Goal: Task Accomplishment & Management: Use online tool/utility

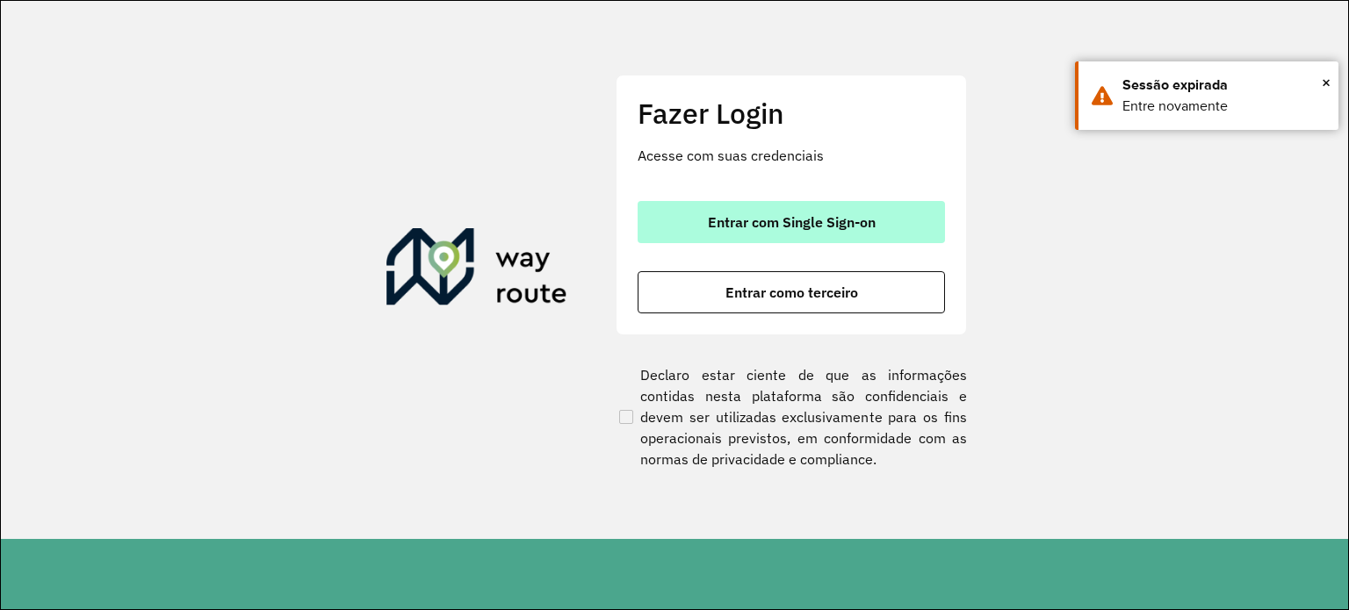
click at [890, 217] on button "Entrar com Single Sign-on" at bounding box center [790, 222] width 307 height 42
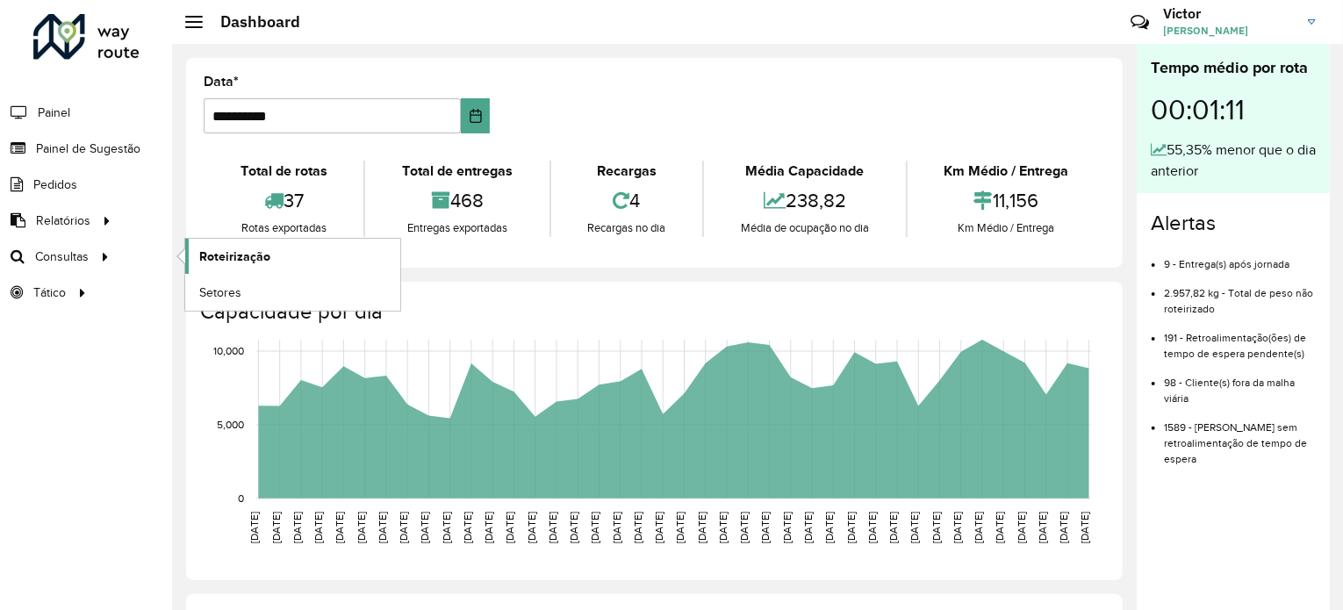
click at [225, 254] on span "Roteirização" at bounding box center [234, 257] width 71 height 18
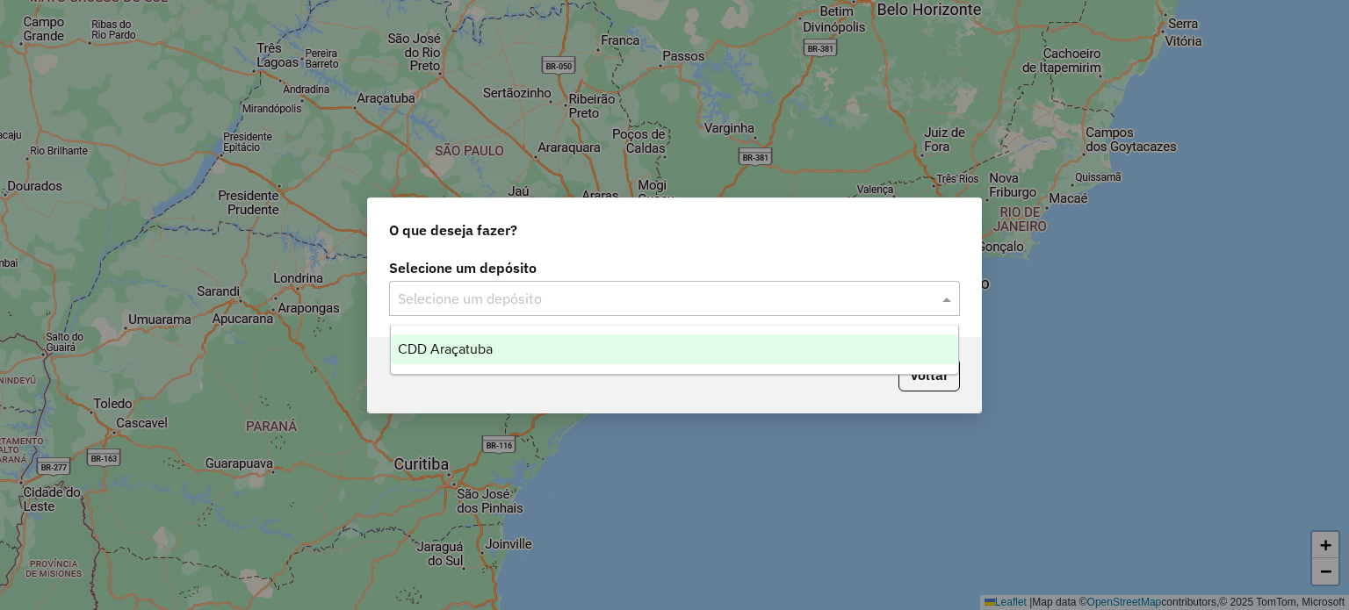
click at [573, 308] on input "text" at bounding box center [657, 299] width 518 height 21
click at [531, 349] on div "CDD Araçatuba" at bounding box center [675, 350] width 568 height 30
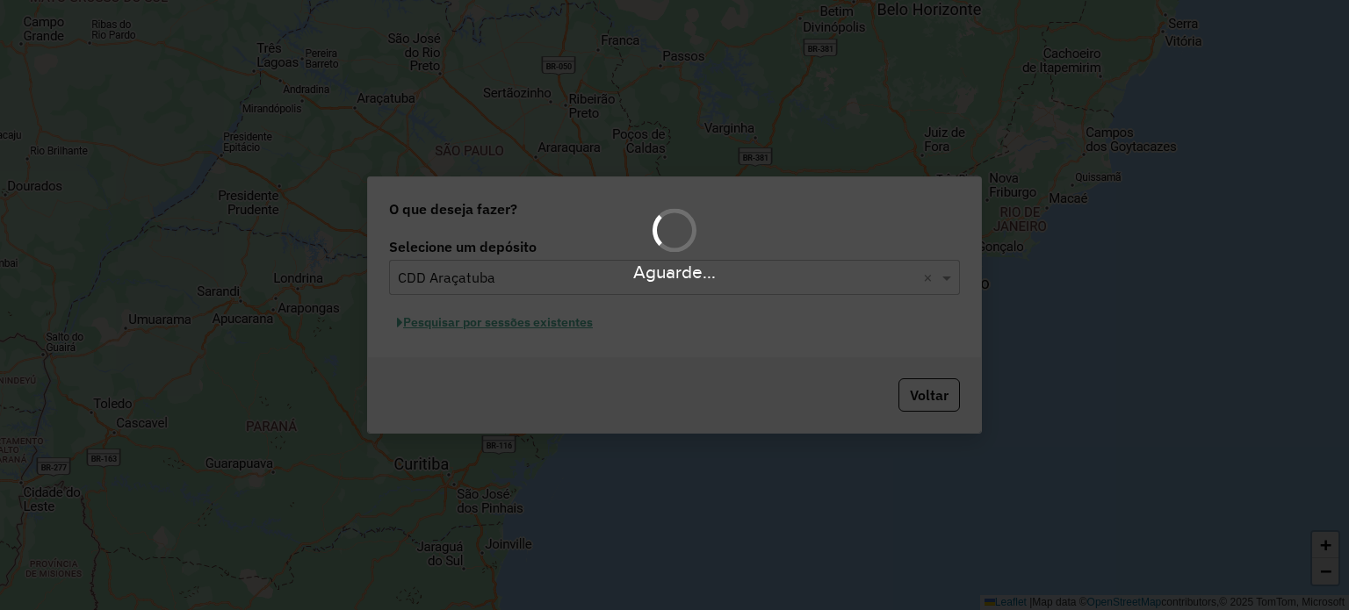
click at [518, 326] on div "Aguarde..." at bounding box center [674, 305] width 1349 height 610
drag, startPoint x: 518, startPoint y: 326, endPoint x: 199, endPoint y: 410, distance: 329.7
click at [199, 410] on div "Aguarde..." at bounding box center [674, 305] width 1349 height 610
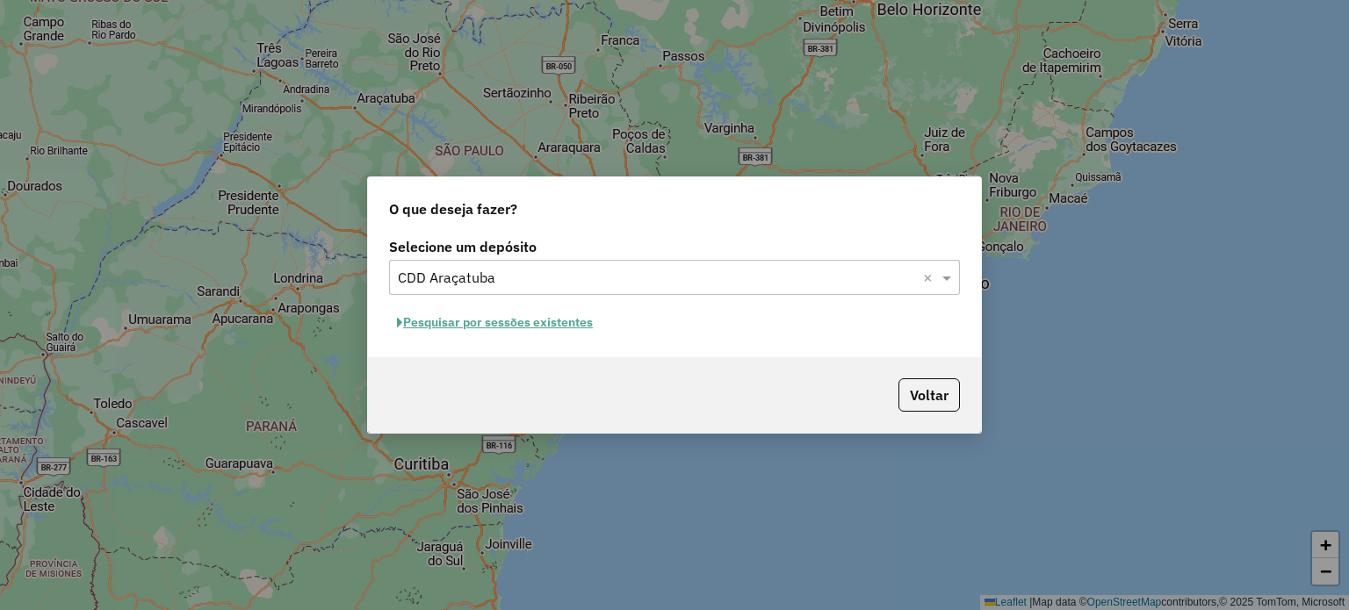
click at [467, 313] on button "Pesquisar por sessões existentes" at bounding box center [495, 322] width 212 height 27
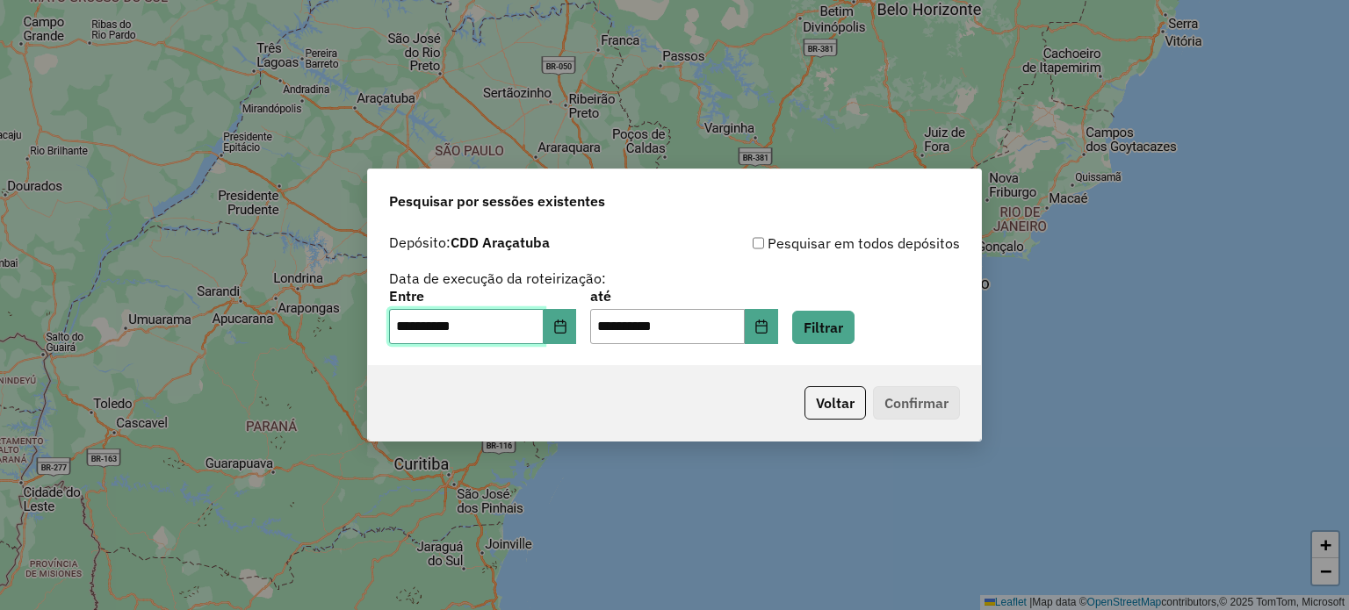
drag, startPoint x: 467, startPoint y: 313, endPoint x: 646, endPoint y: 385, distance: 193.4
click at [646, 385] on div "**********" at bounding box center [674, 305] width 615 height 273
click at [577, 329] on button "Choose Date" at bounding box center [560, 326] width 33 height 35
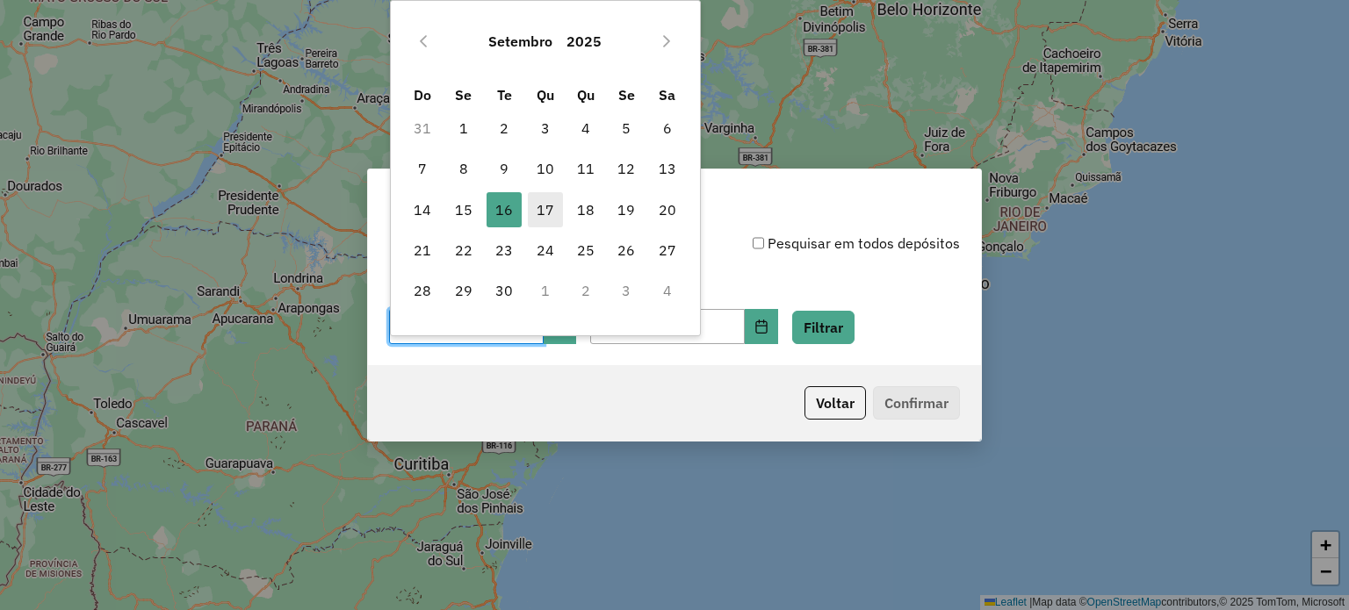
click at [551, 218] on span "17" at bounding box center [545, 209] width 35 height 35
type input "**********"
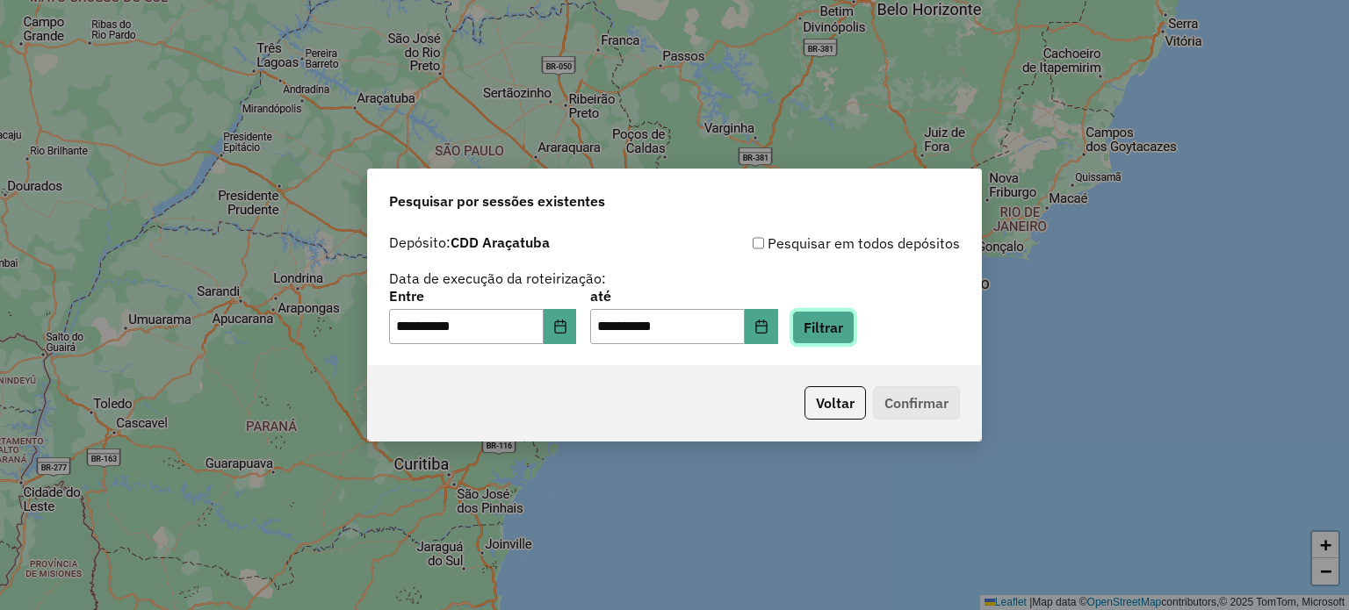
click at [854, 335] on button "Filtrar" at bounding box center [823, 327] width 62 height 33
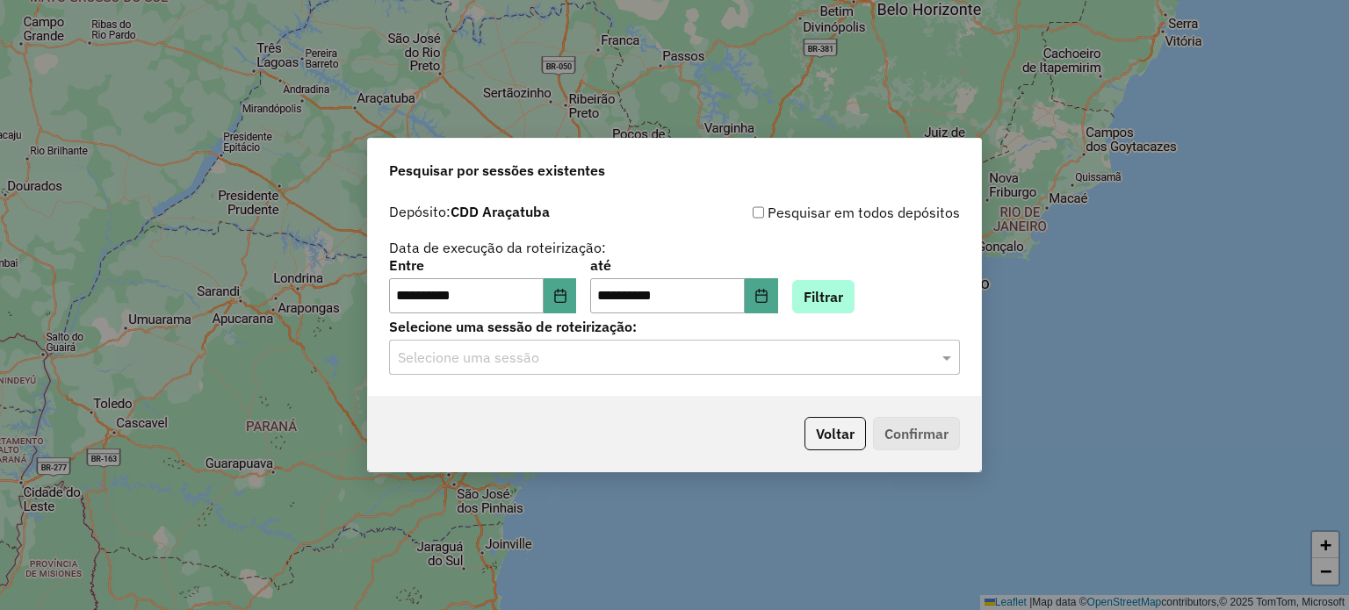
click at [857, 335] on label "Selecione uma sessão de roteirização:" at bounding box center [674, 326] width 571 height 21
click at [702, 342] on div "Selecione uma sessão" at bounding box center [674, 357] width 571 height 35
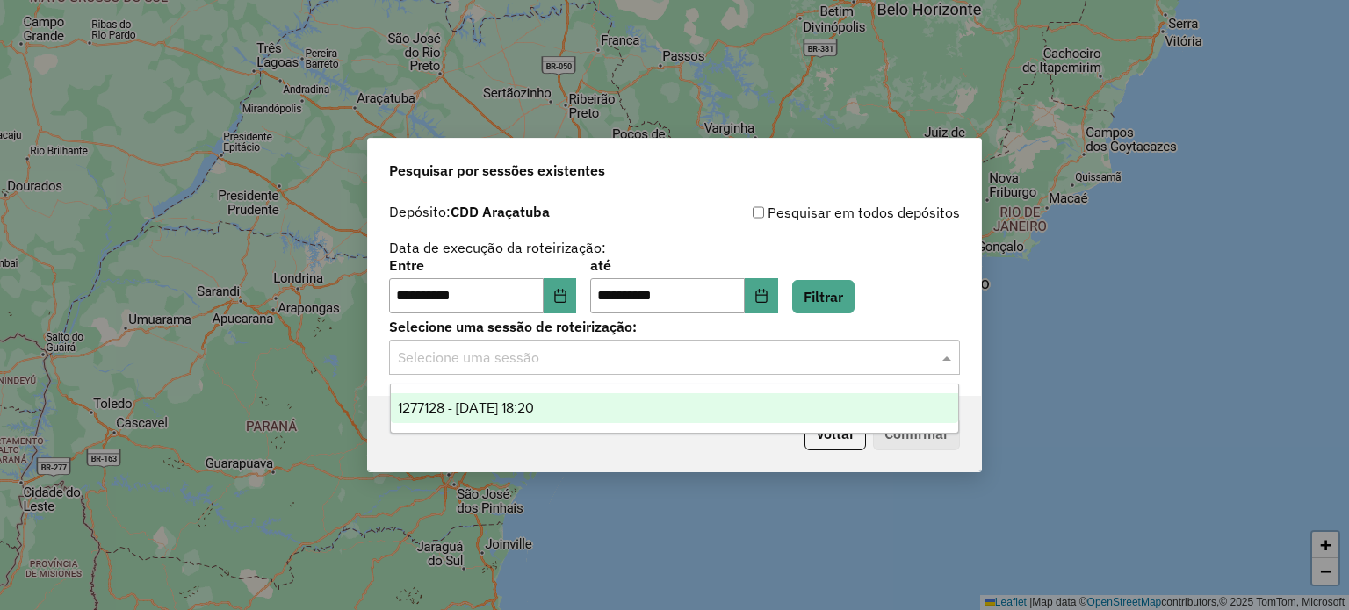
click at [594, 401] on div "1277128 - 17/09/2025 18:20" at bounding box center [675, 408] width 568 height 30
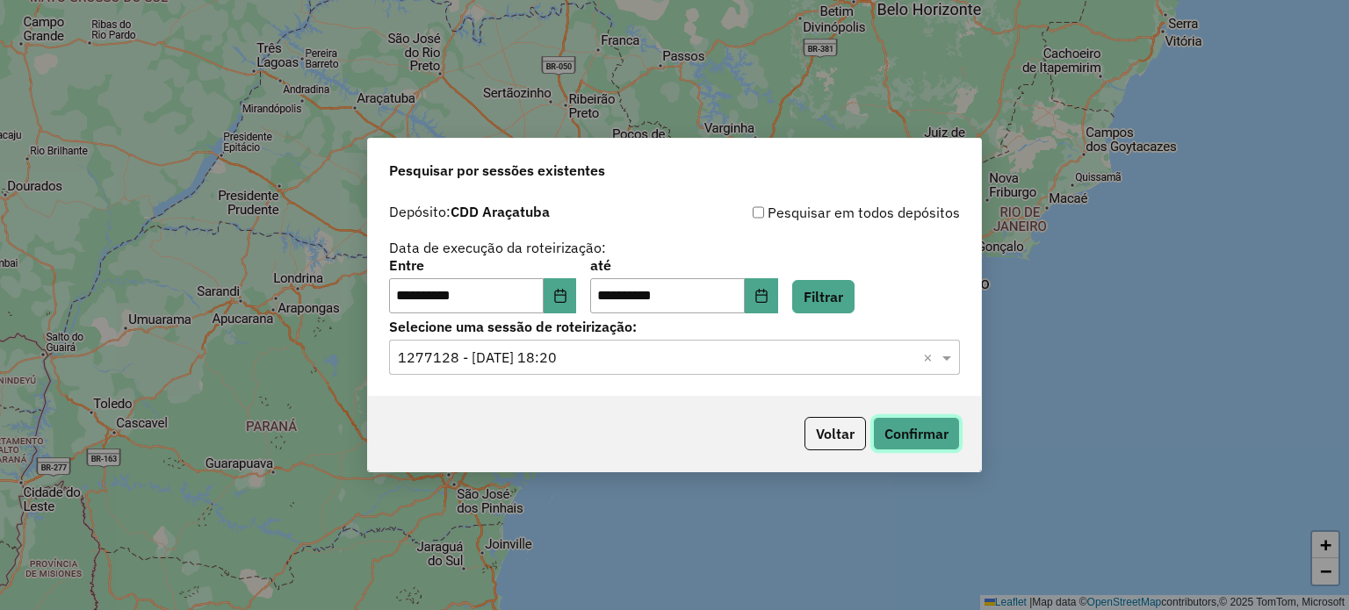
click at [918, 441] on button "Confirmar" at bounding box center [916, 433] width 87 height 33
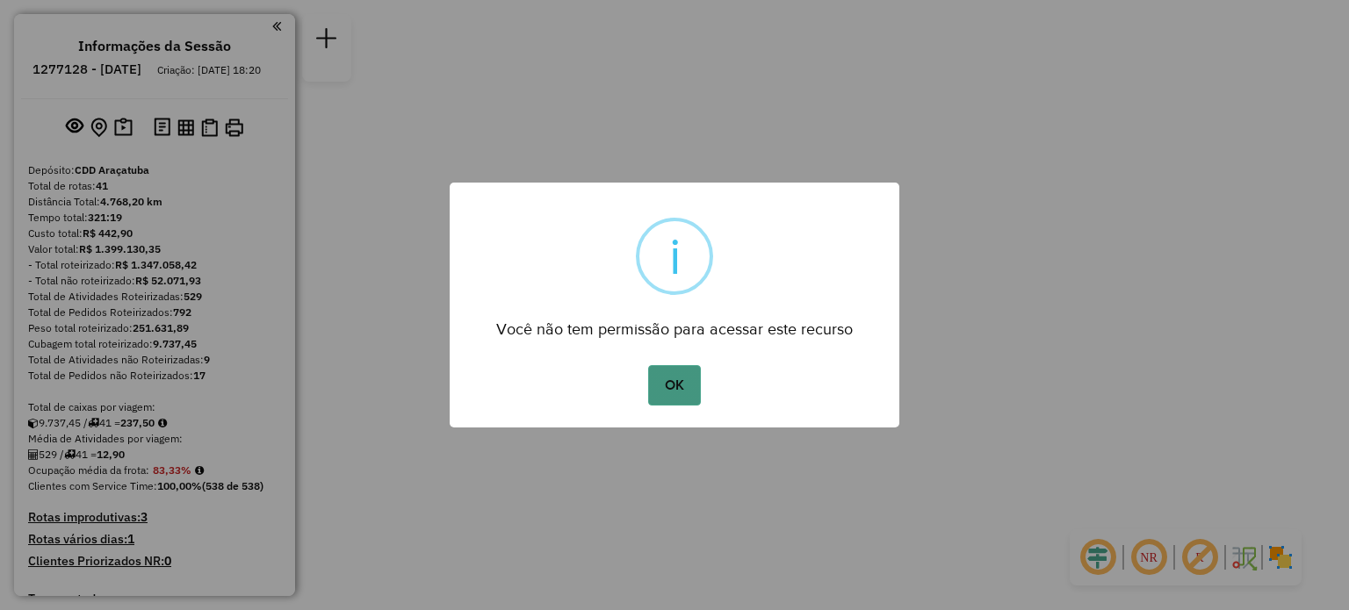
click at [682, 400] on button "OK" at bounding box center [674, 385] width 52 height 40
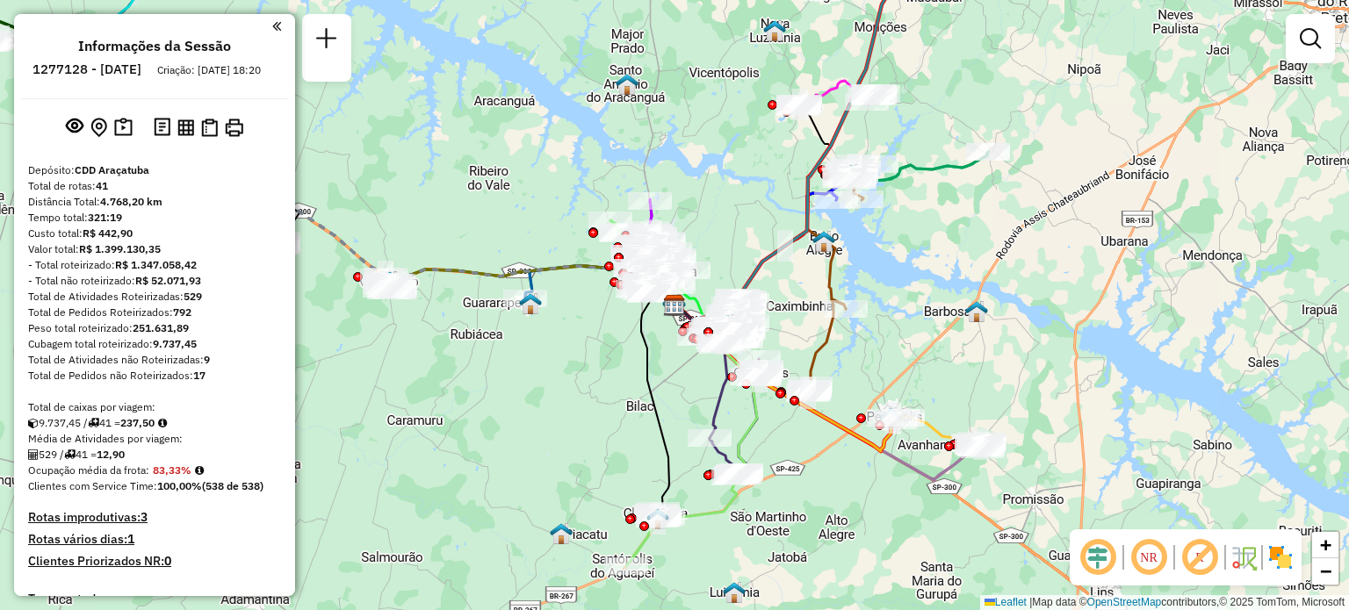
scroll to position [1523, 0]
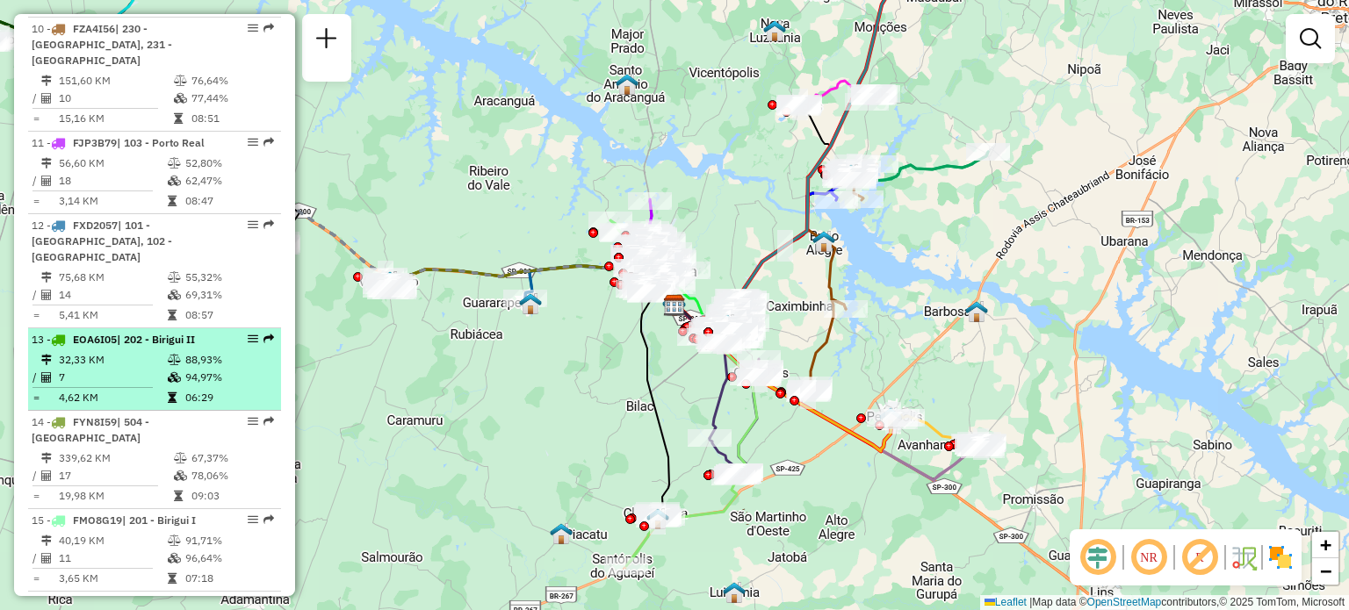
select select "**********"
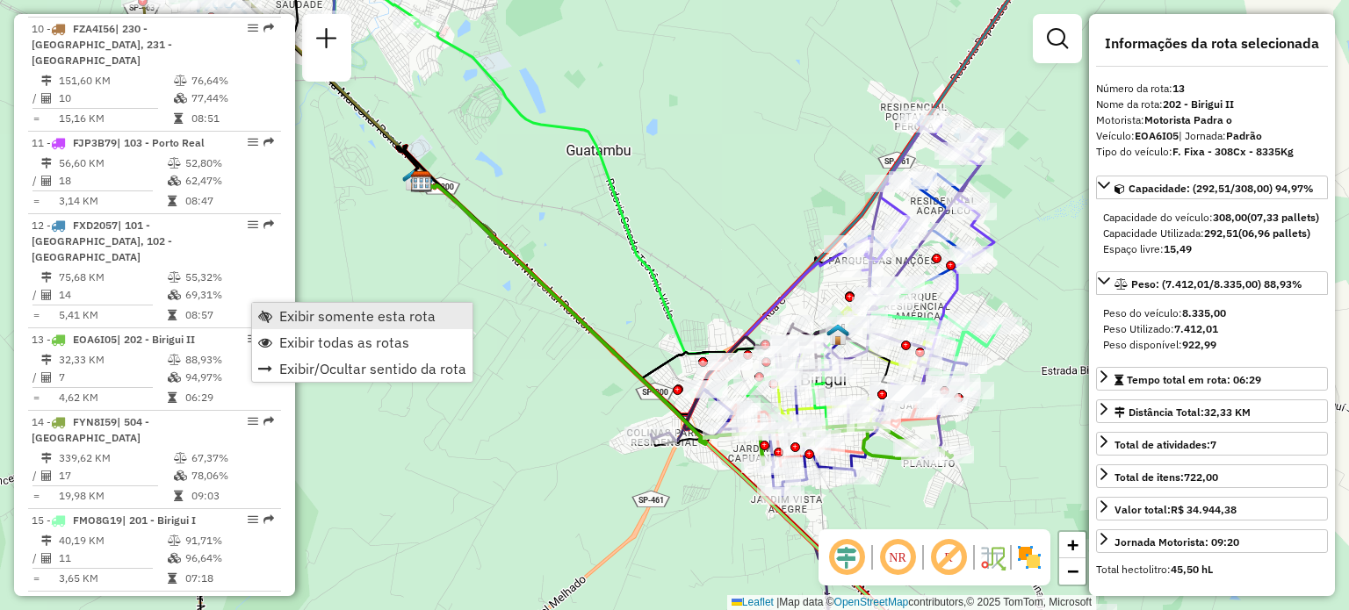
click at [307, 314] on span "Exibir somente esta rota" at bounding box center [357, 316] width 156 height 14
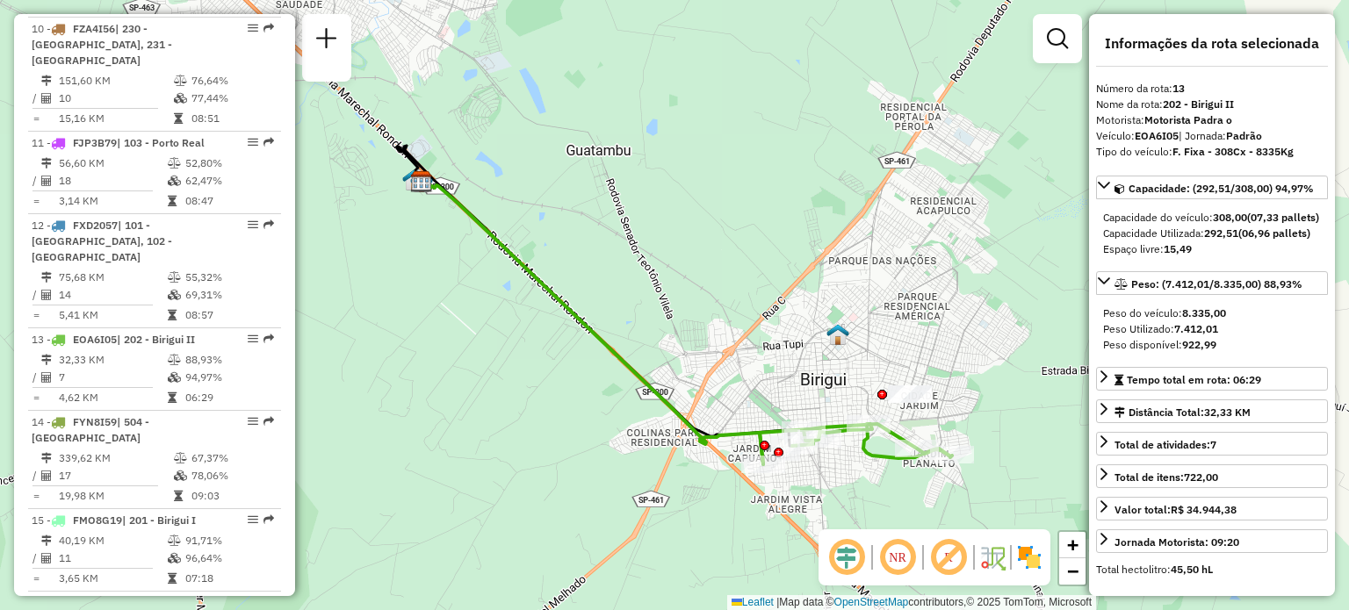
click at [1023, 555] on img at bounding box center [1029, 558] width 28 height 28
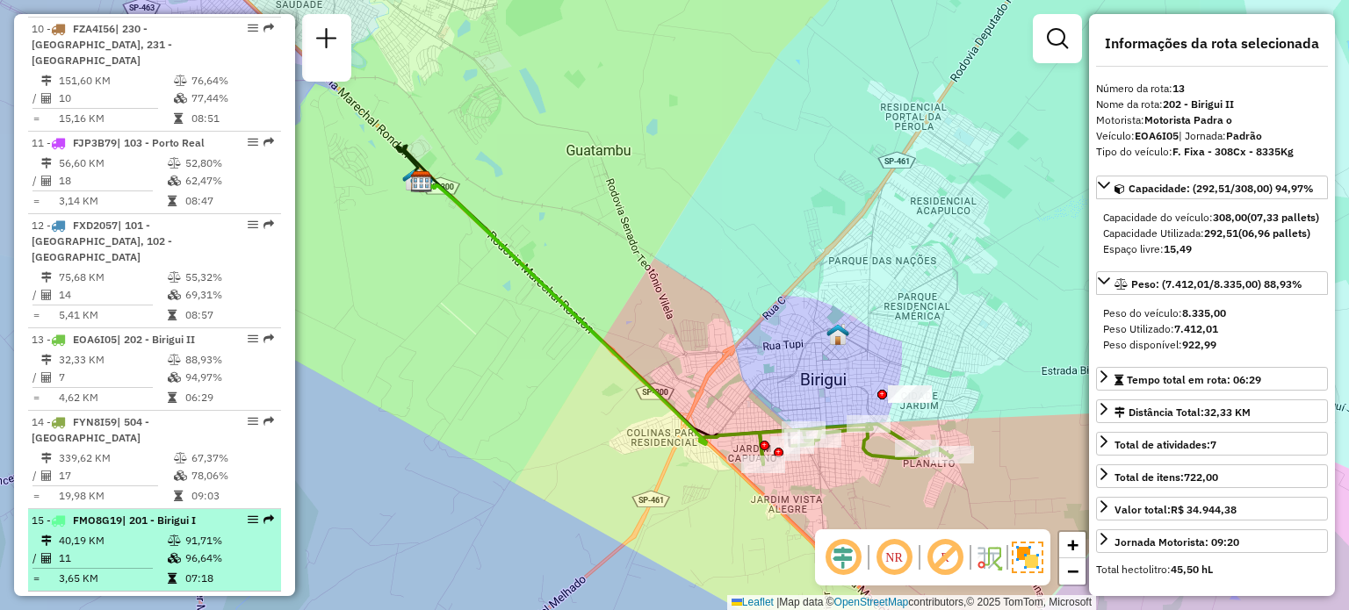
click at [126, 567] on td at bounding box center [99, 568] width 135 height 3
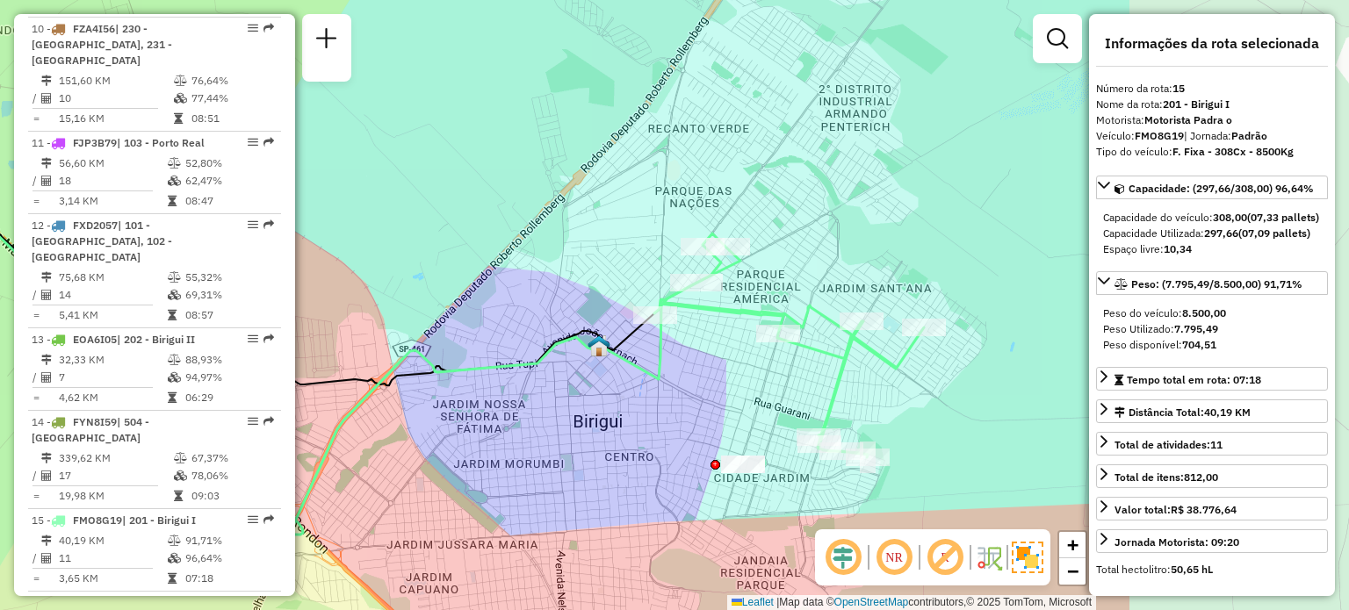
drag, startPoint x: 761, startPoint y: 369, endPoint x: 407, endPoint y: 314, distance: 358.0
click at [407, 314] on div "Janela de atendimento Grade de atendimento Capacidade Transportadoras Veículos …" at bounding box center [674, 305] width 1349 height 610
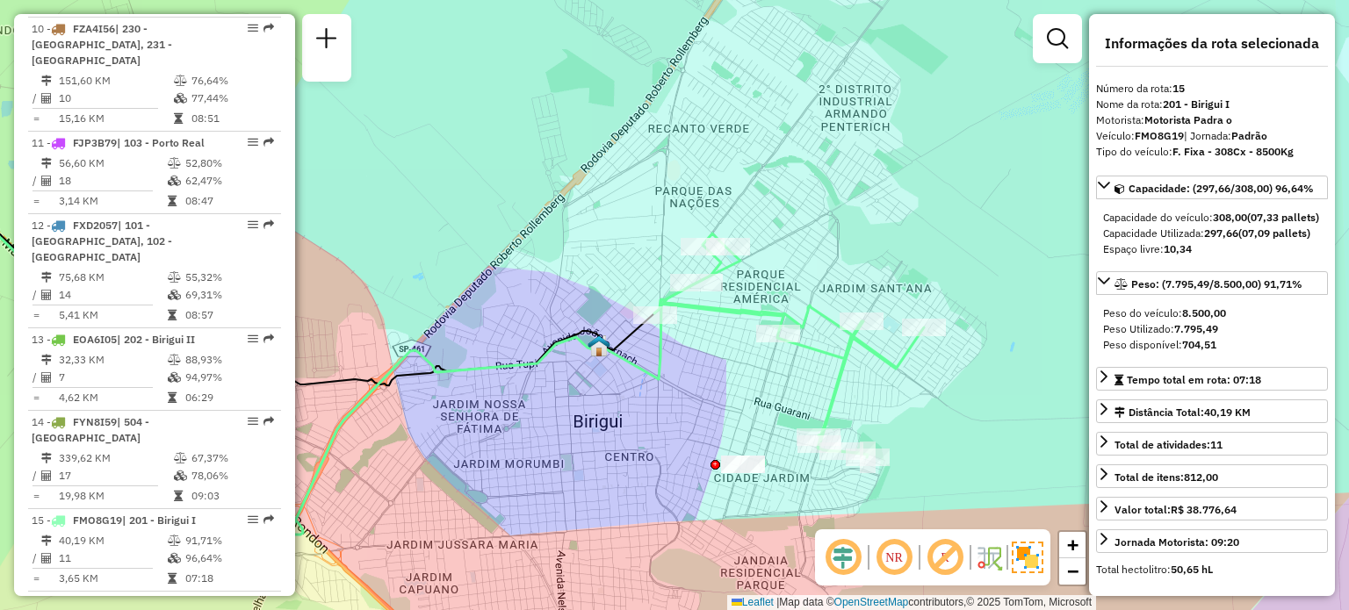
click at [407, 314] on div "Janela de atendimento Grade de atendimento Capacidade Transportadoras Veículos …" at bounding box center [674, 305] width 1349 height 610
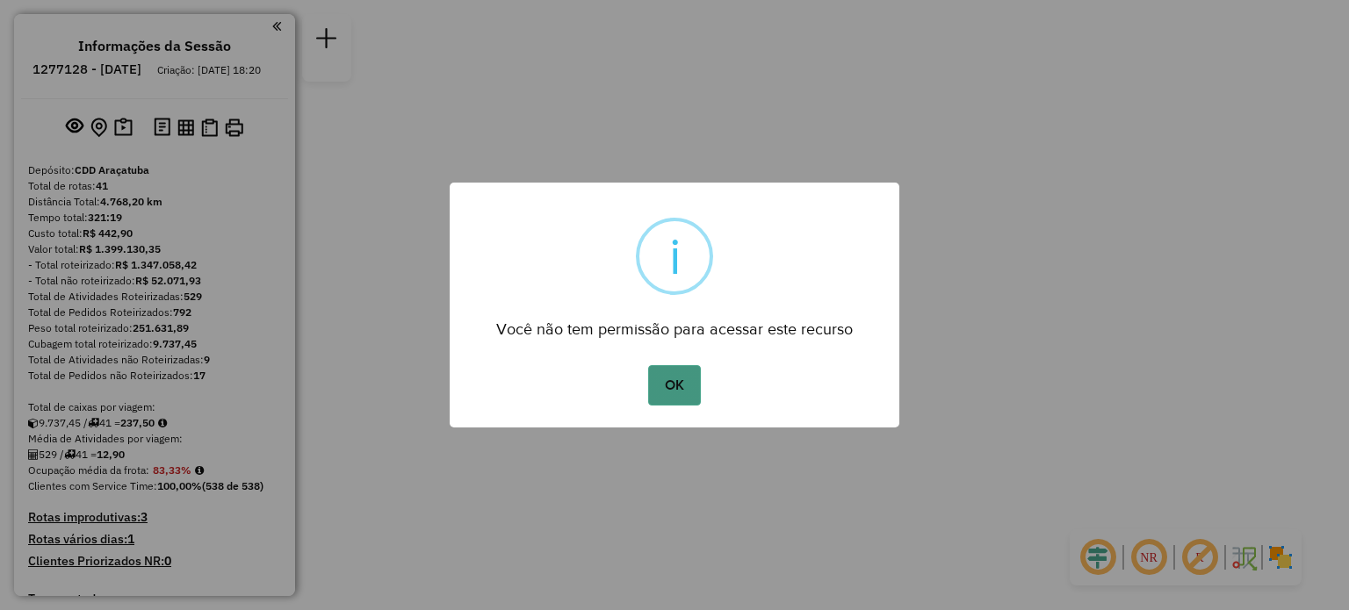
click at [677, 385] on button "OK" at bounding box center [674, 385] width 52 height 40
